Goal: Task Accomplishment & Management: Complete application form

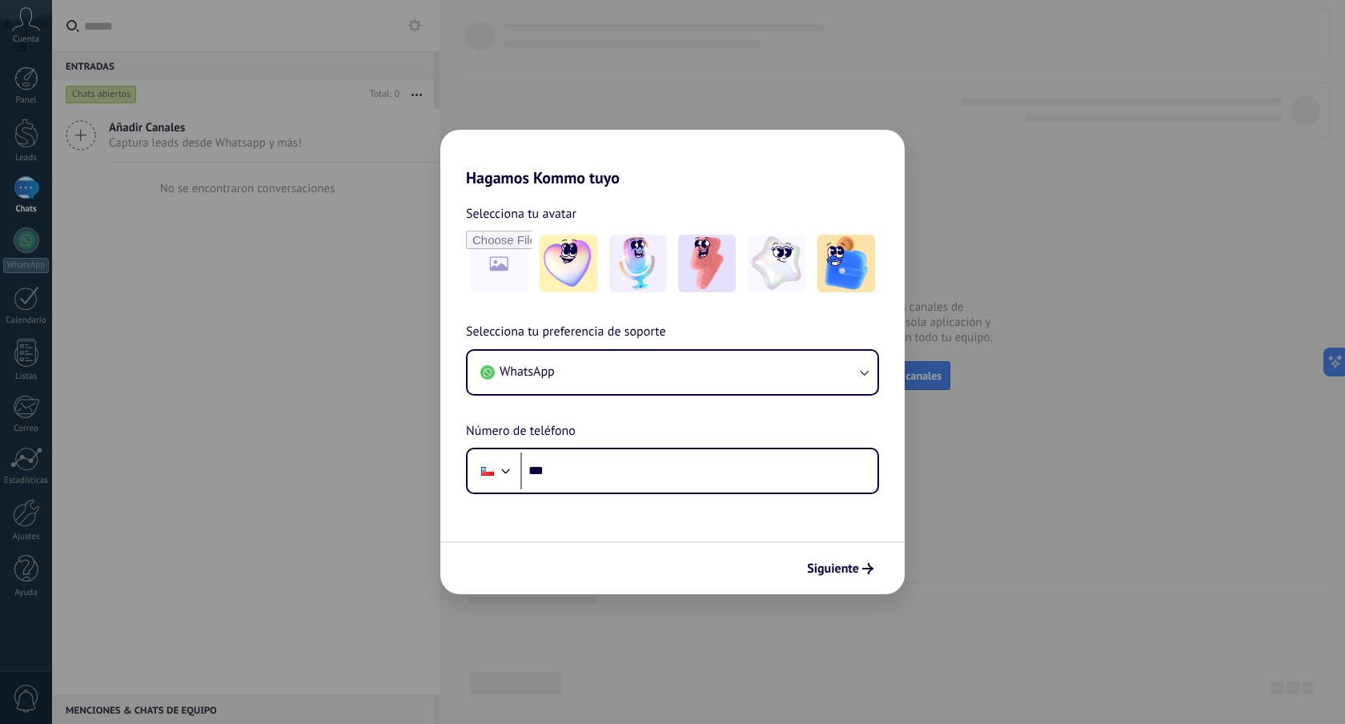
click at [1030, 541] on div "Hagamos Kommo tuyo Selecciona tu avatar Selecciona tu preferencia de soporte Wh…" at bounding box center [672, 362] width 1345 height 724
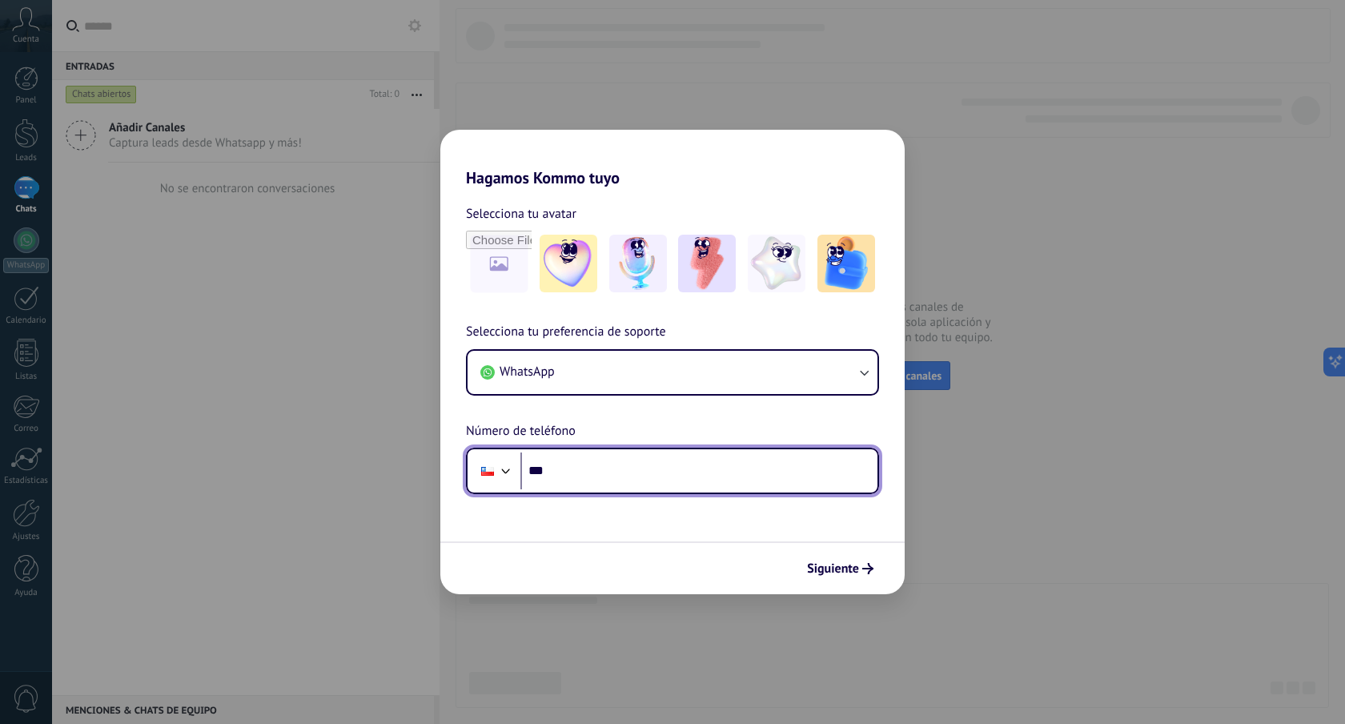
click at [579, 480] on input "***" at bounding box center [698, 470] width 357 height 37
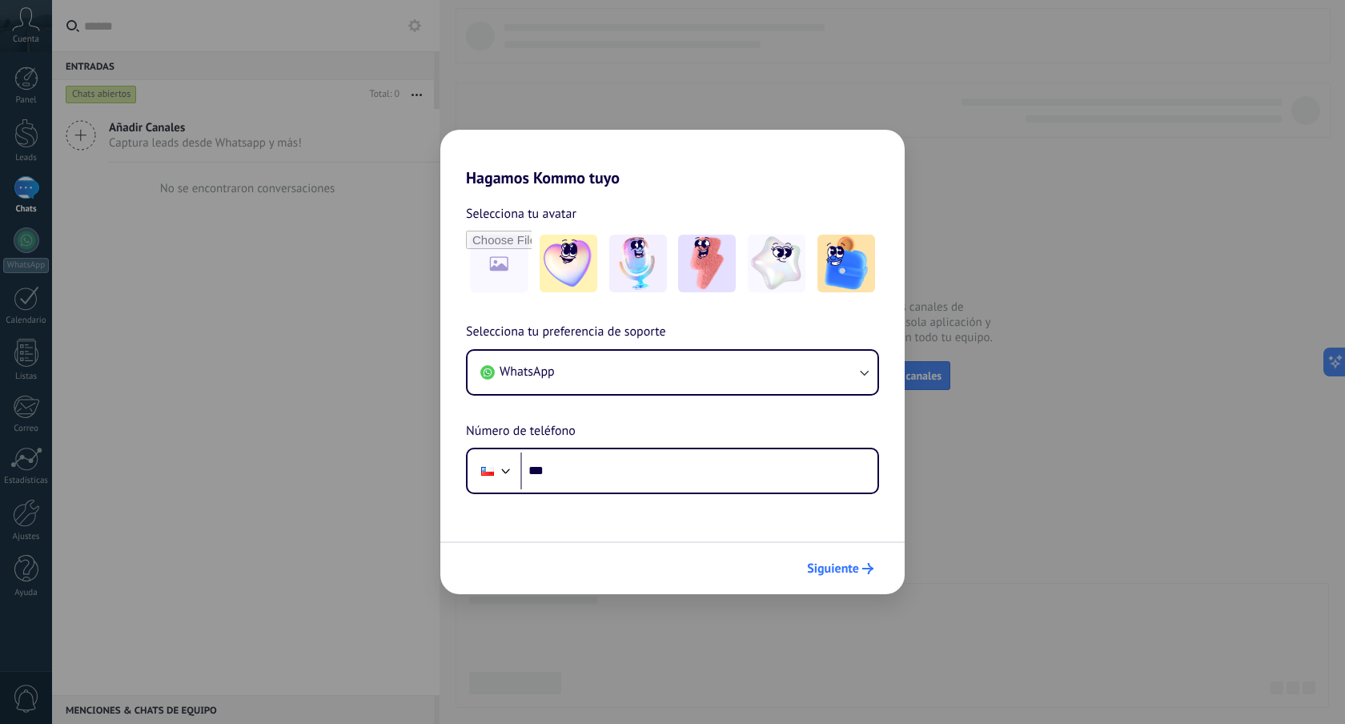
click at [845, 568] on span "Siguiente" at bounding box center [833, 568] width 52 height 11
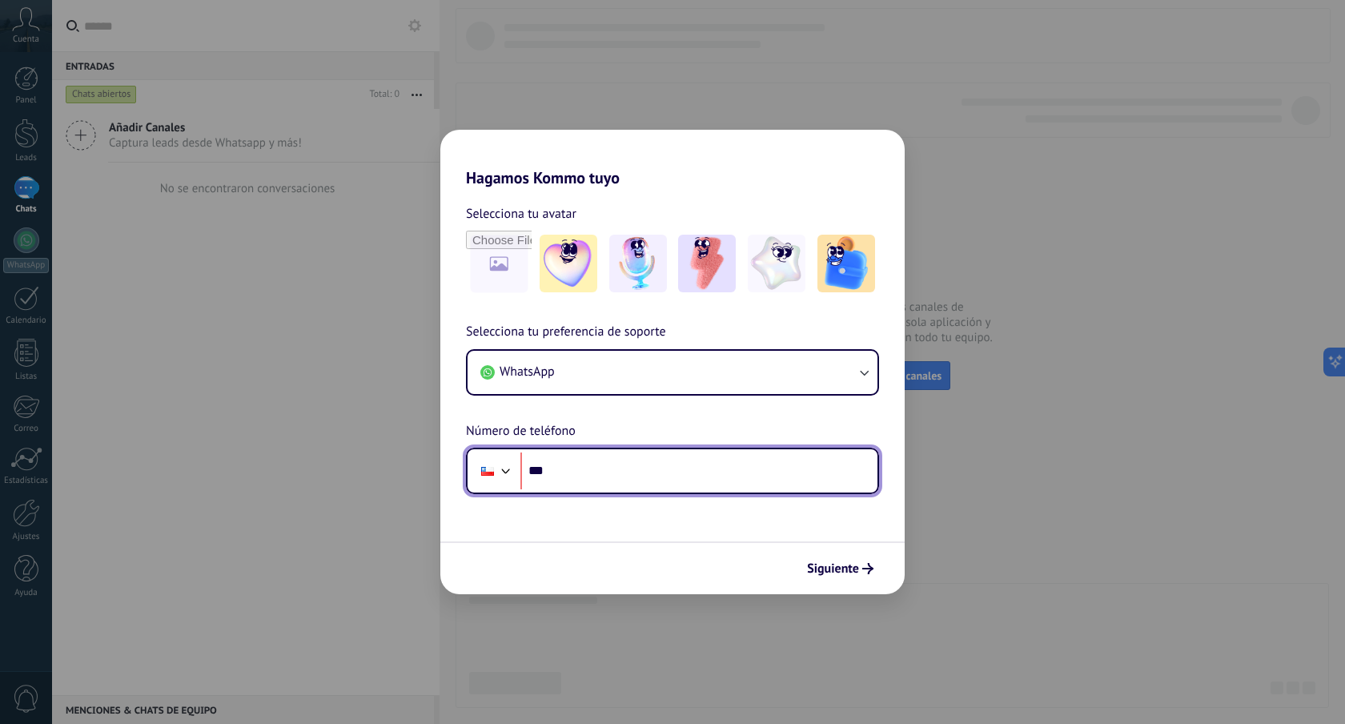
click at [671, 478] on input "***" at bounding box center [698, 470] width 357 height 37
type input "**********"
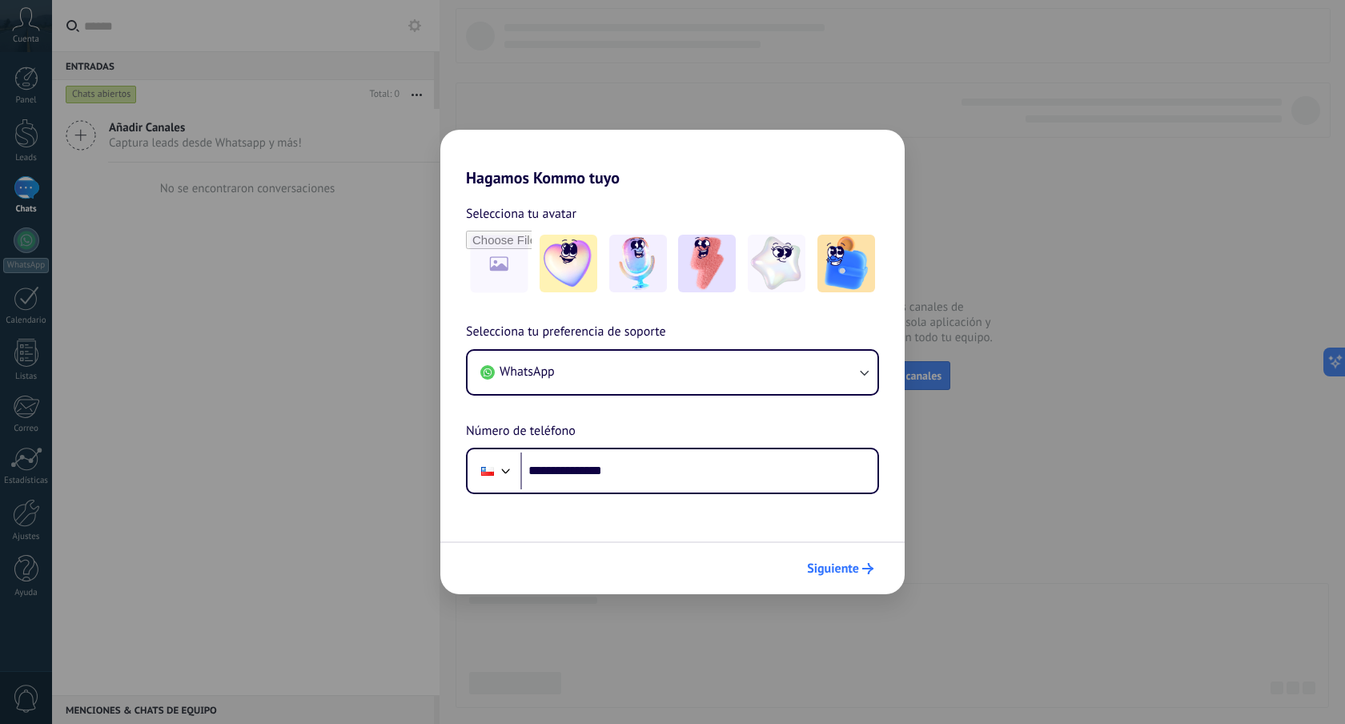
click at [843, 564] on span "Siguiente" at bounding box center [833, 568] width 52 height 11
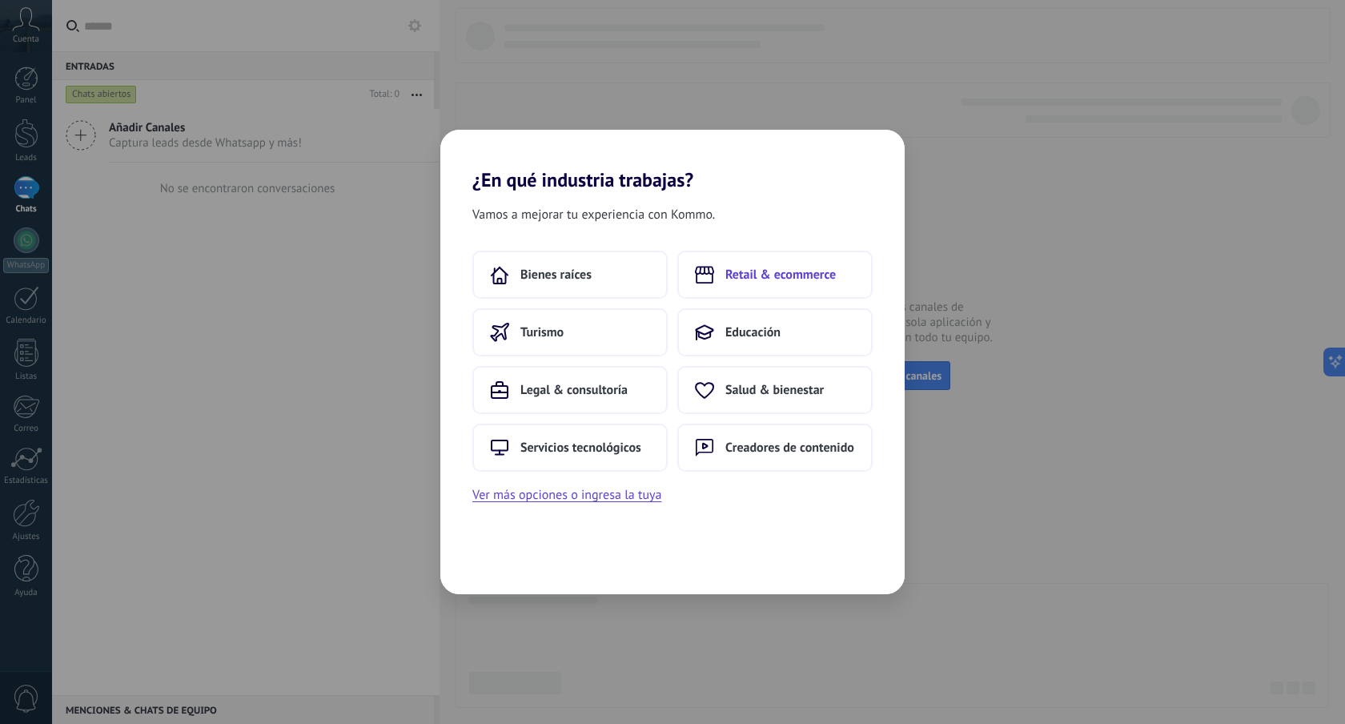
click at [731, 291] on button "Retail & ecommerce" at bounding box center [774, 275] width 195 height 48
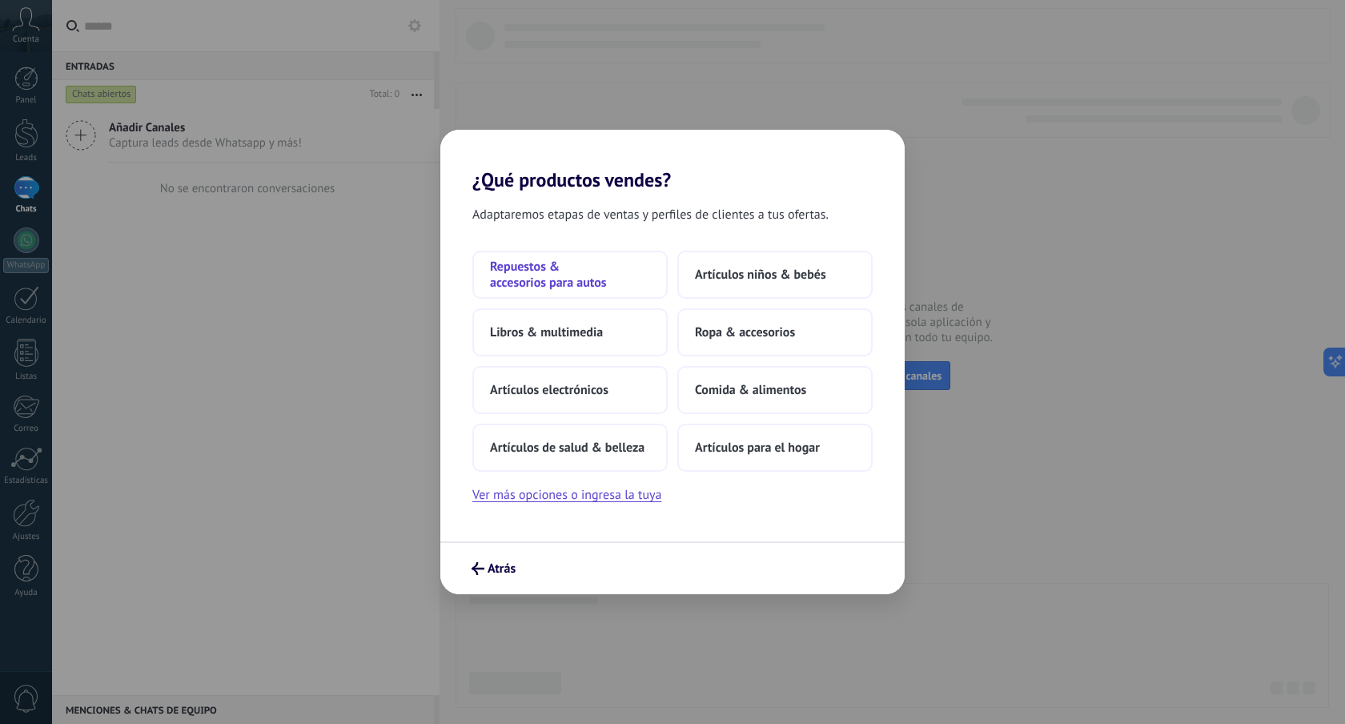
click at [600, 287] on span "Repuestos & accesorios para autos" at bounding box center [570, 275] width 160 height 32
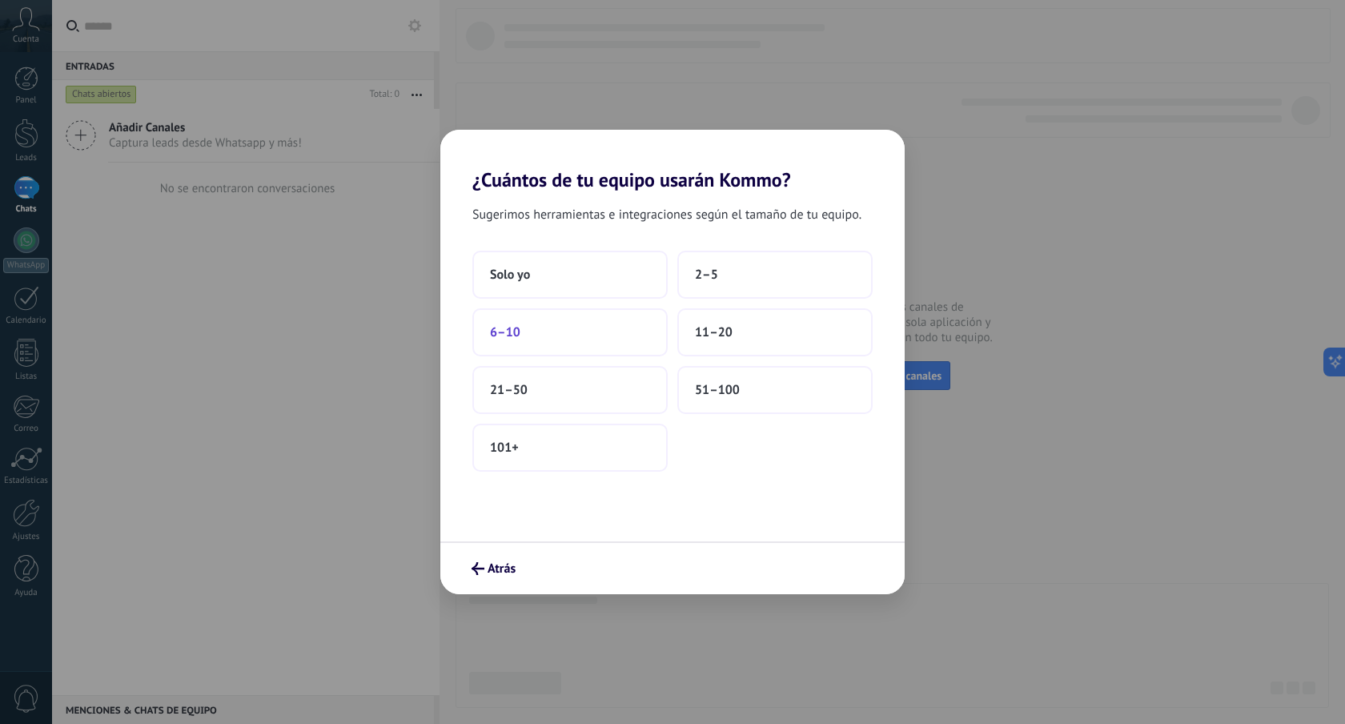
click at [605, 329] on button "6–10" at bounding box center [569, 332] width 195 height 48
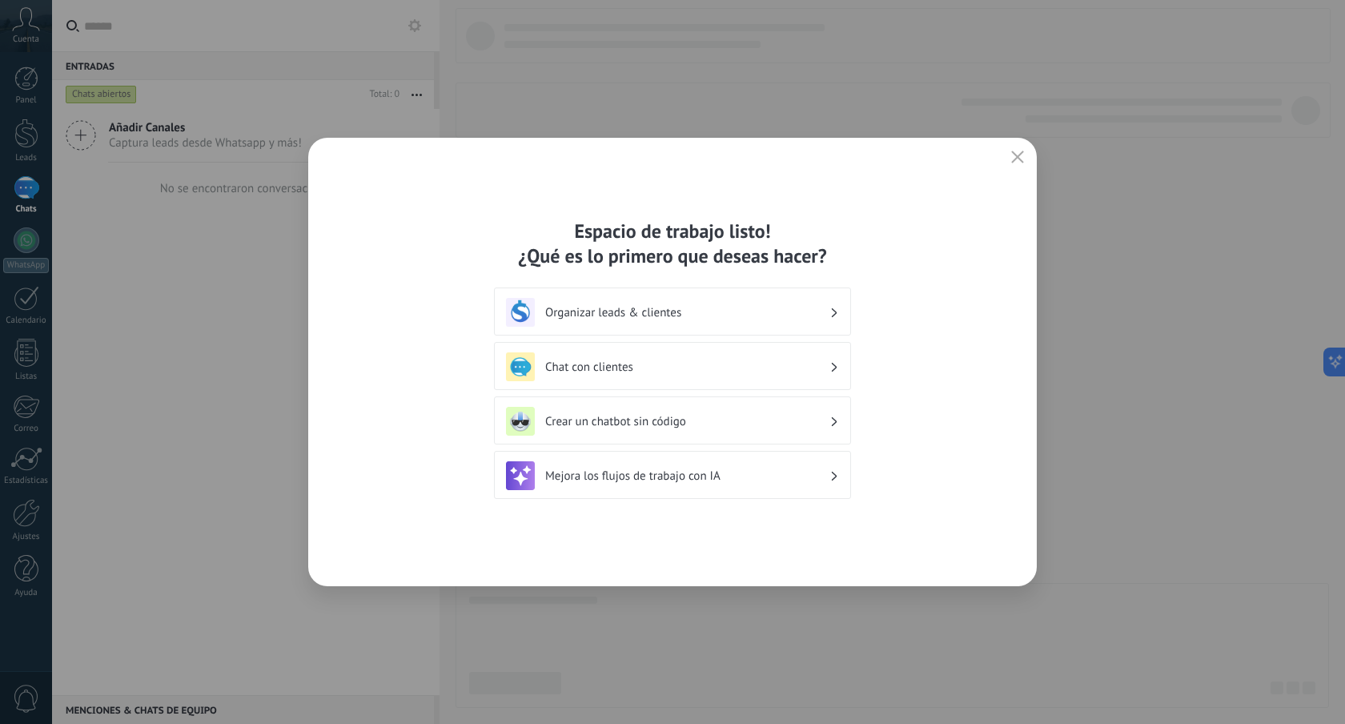
click at [777, 316] on h3 "Organizar leads & clientes" at bounding box center [687, 312] width 284 height 15
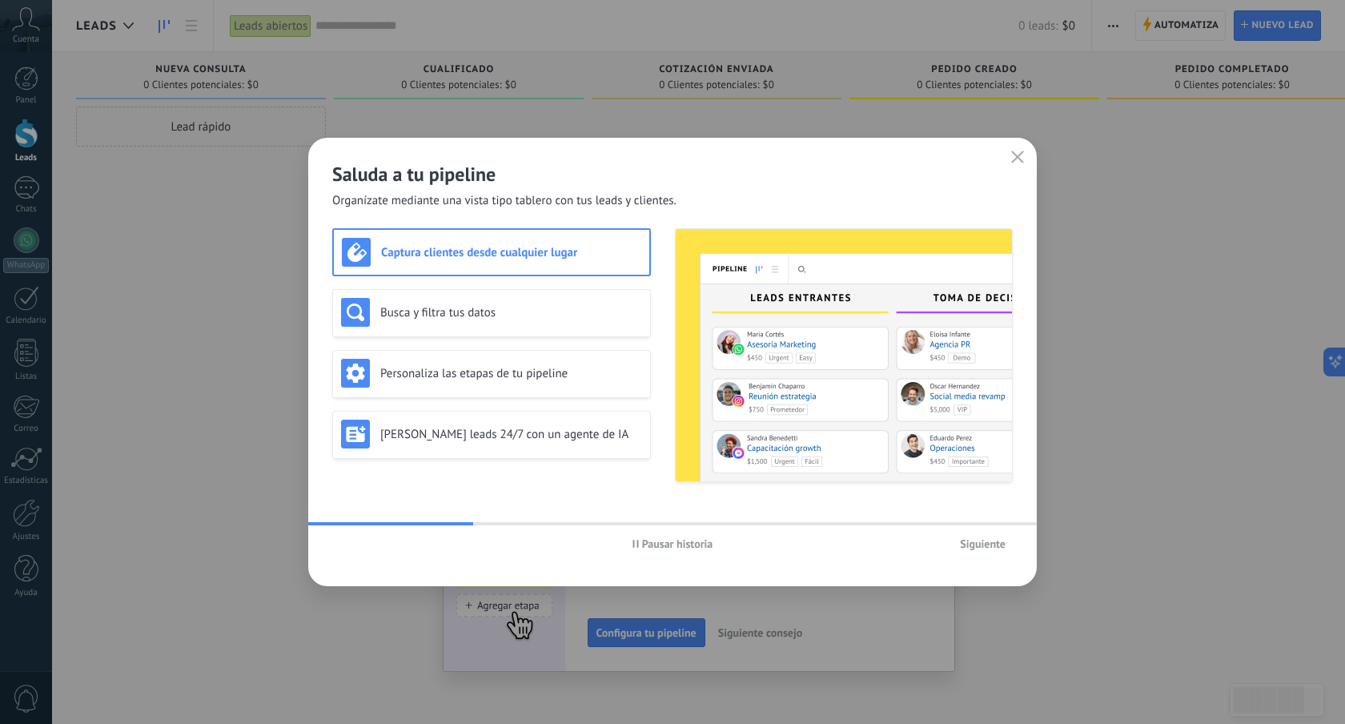
click at [1022, 151] on button "button" at bounding box center [1017, 158] width 21 height 22
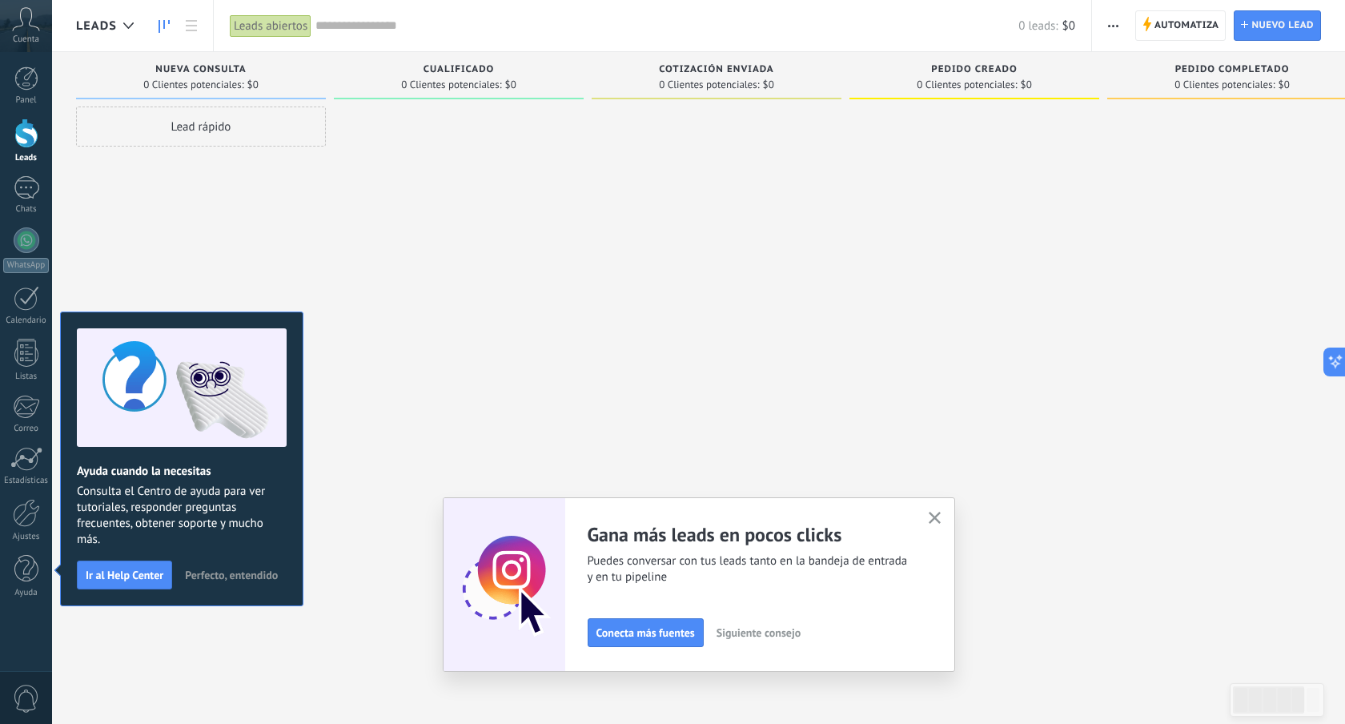
click at [33, 28] on icon at bounding box center [26, 19] width 28 height 24
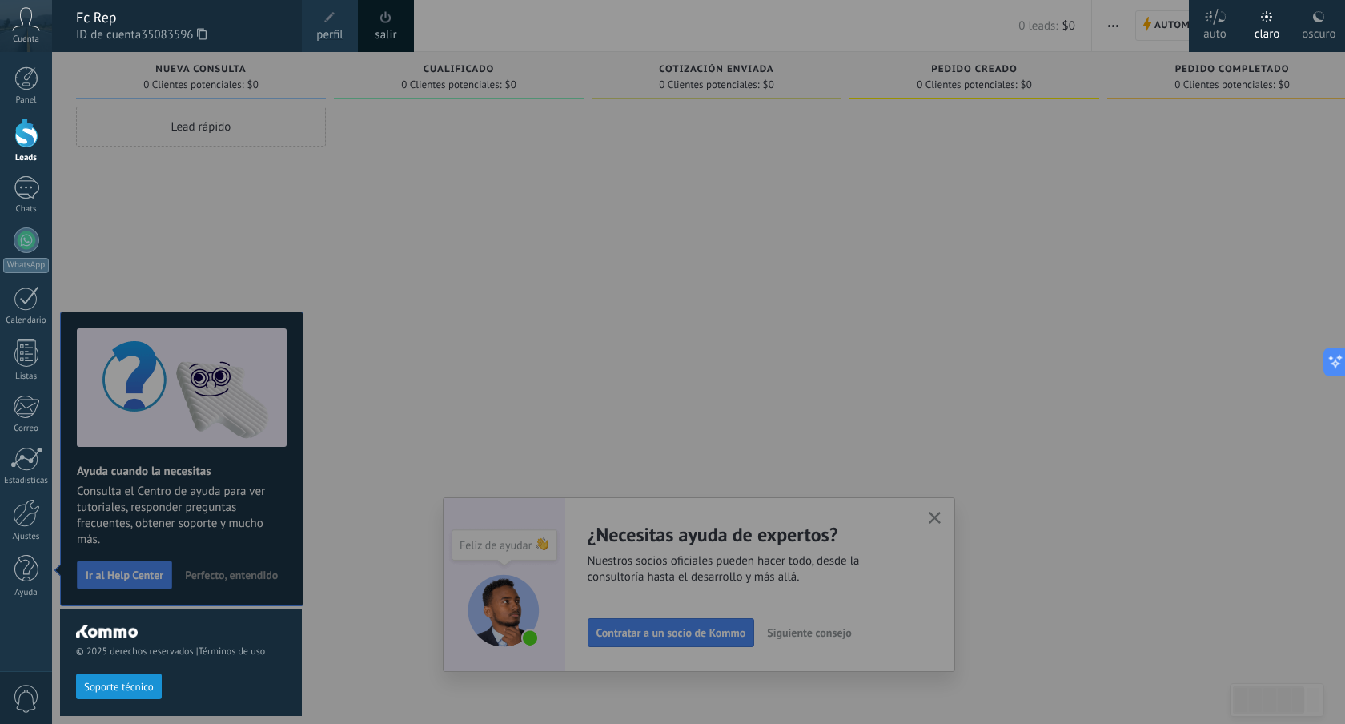
click at [200, 40] on span "35083596" at bounding box center [174, 35] width 66 height 18
click at [207, 31] on use at bounding box center [202, 33] width 10 height 11
click at [354, 612] on div at bounding box center [724, 362] width 1345 height 724
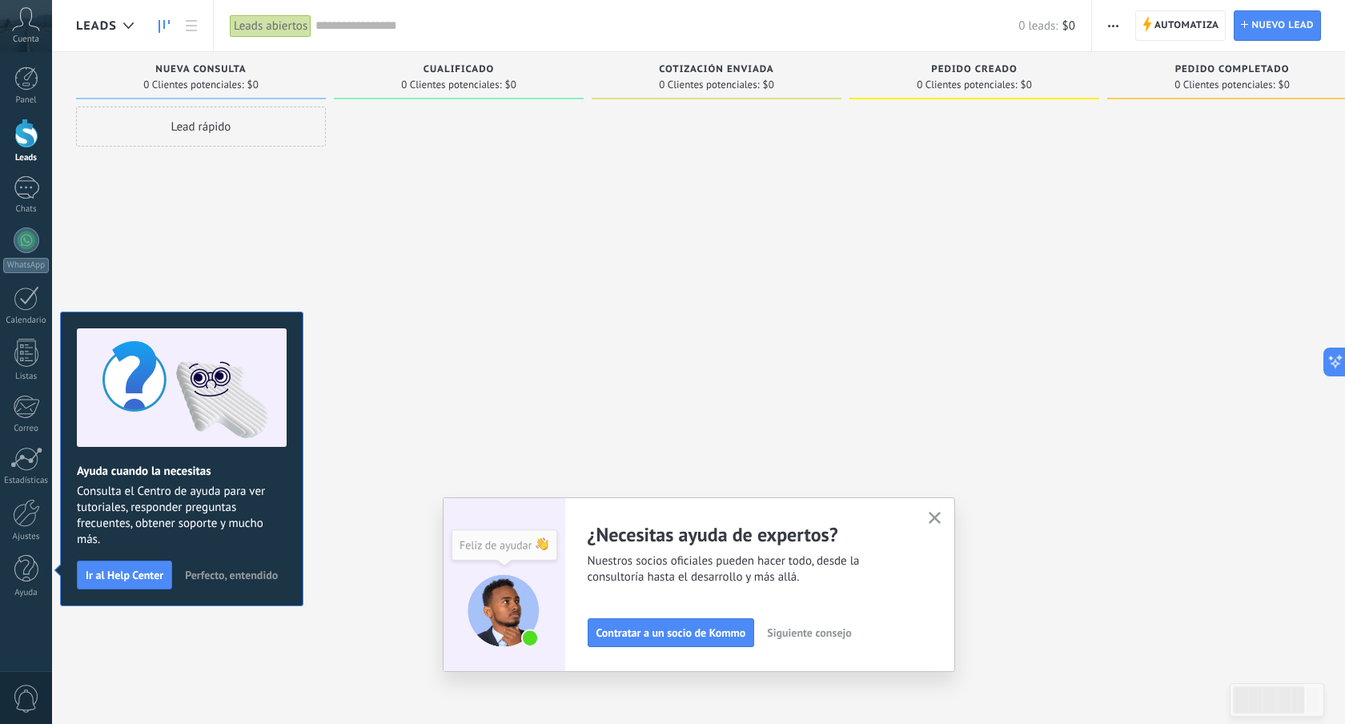
click at [535, 436] on div at bounding box center [459, 363] width 250 height 515
